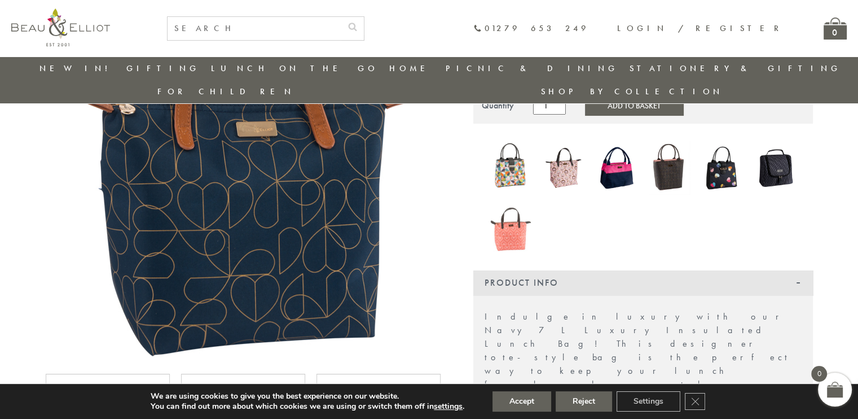
scroll to position [140, 0]
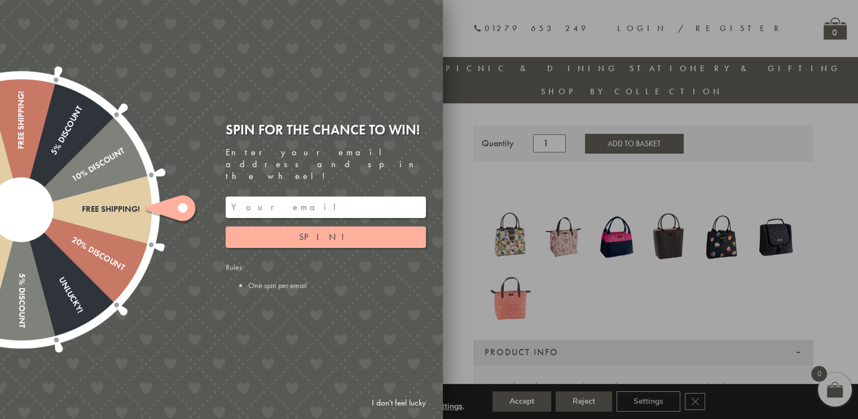
click at [620, 271] on div at bounding box center [429, 209] width 858 height 419
click at [561, 213] on div at bounding box center [429, 209] width 858 height 419
click at [379, 196] on input "email" at bounding box center [326, 206] width 200 height 21
click at [337, 227] on button "Spin!" at bounding box center [326, 236] width 200 height 21
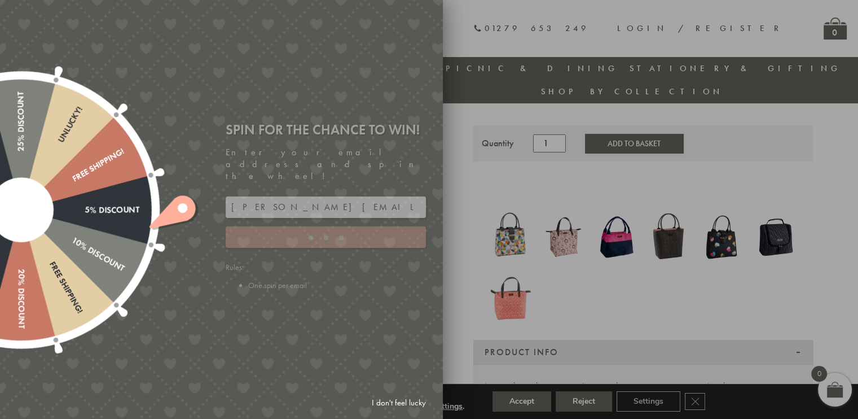
type input "GHM9BH6T"
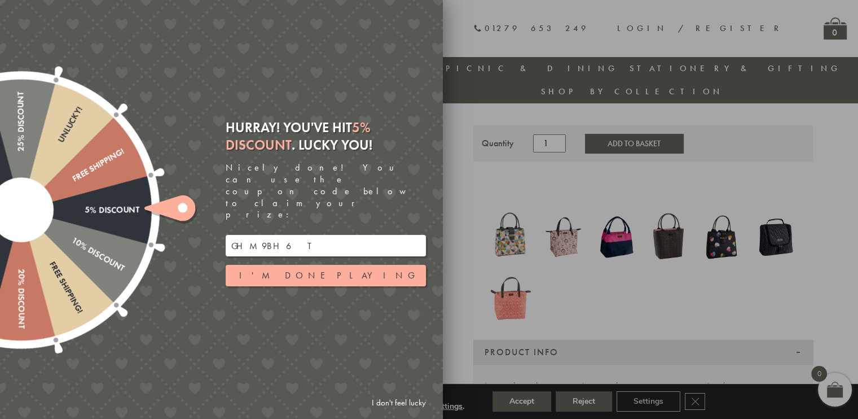
drag, startPoint x: 289, startPoint y: 226, endPoint x: 192, endPoint y: 230, distance: 97.1
click at [192, 230] on div "Free shipping! 20% Discount Unlucky! 5% Discount 10% Discount Unlucky! 15% Disc…" at bounding box center [158, 209] width 570 height 419
click at [394, 265] on button "I'm done playing" at bounding box center [326, 275] width 200 height 21
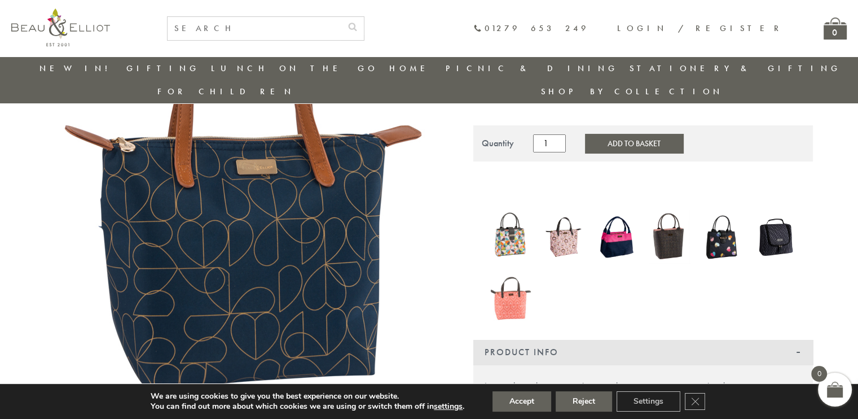
click at [561, 222] on img at bounding box center [564, 237] width 42 height 54
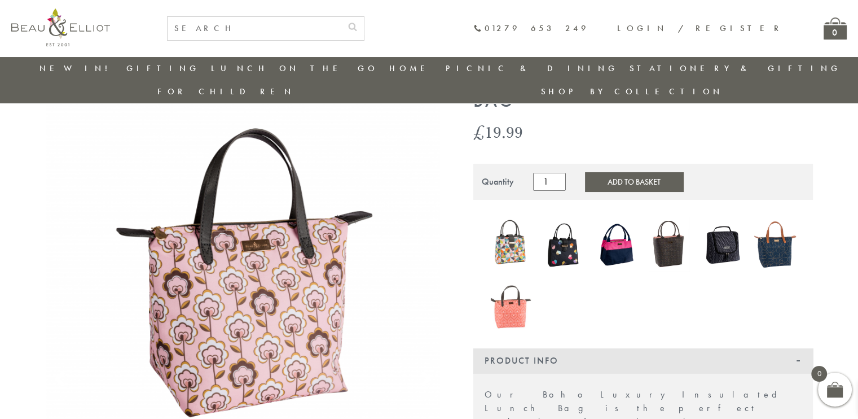
scroll to position [72, 0]
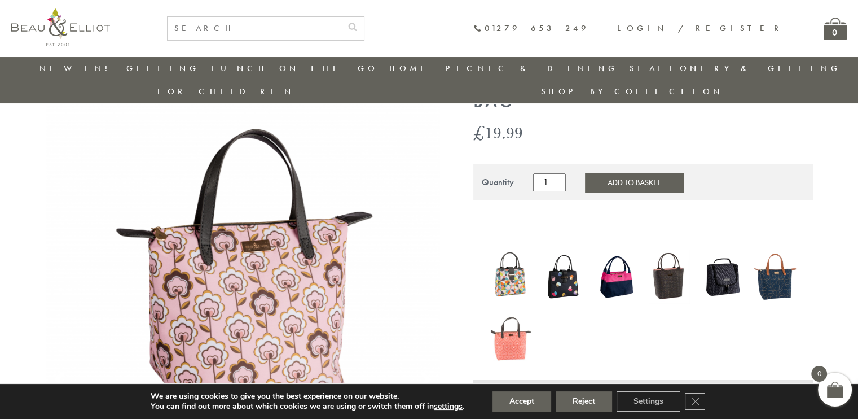
click at [514, 320] on img at bounding box center [511, 333] width 42 height 54
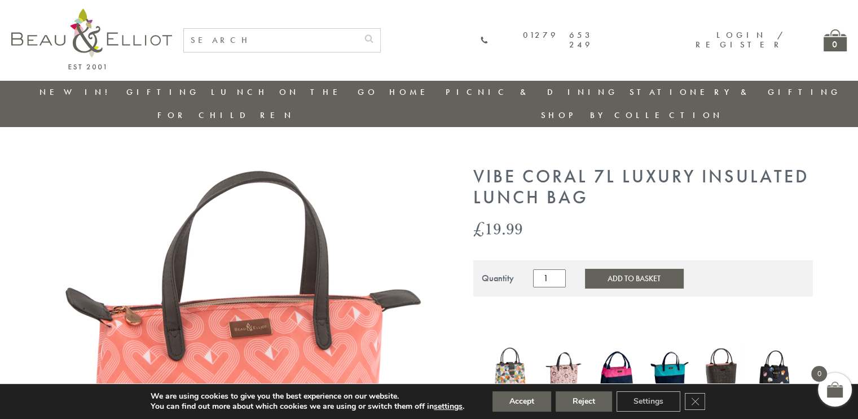
click at [680, 351] on img at bounding box center [670, 372] width 42 height 54
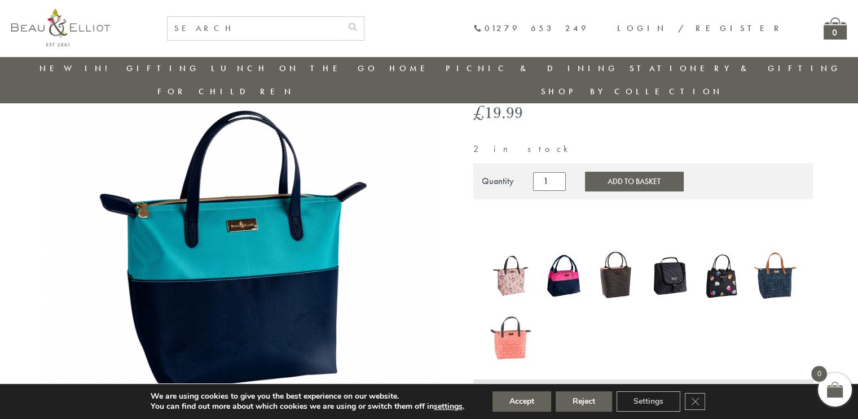
scroll to position [112, 0]
